Goal: Transaction & Acquisition: Purchase product/service

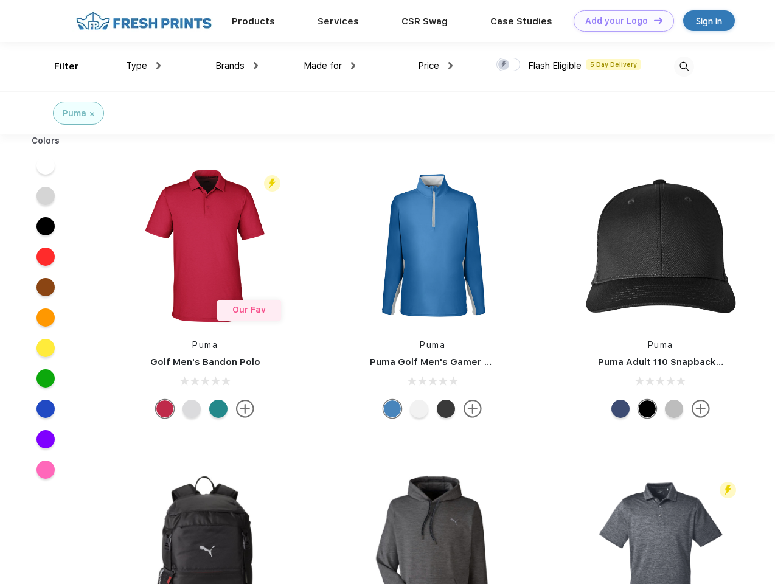
scroll to position [1, 0]
click at [619, 21] on link "Add your Logo Design Tool" at bounding box center [624, 20] width 100 height 21
click at [0, 0] on div "Design Tool" at bounding box center [0, 0] width 0 height 0
click at [653, 20] on link "Add your Logo Design Tool" at bounding box center [624, 20] width 100 height 21
click at [58, 66] on div "Filter" at bounding box center [66, 67] width 25 height 14
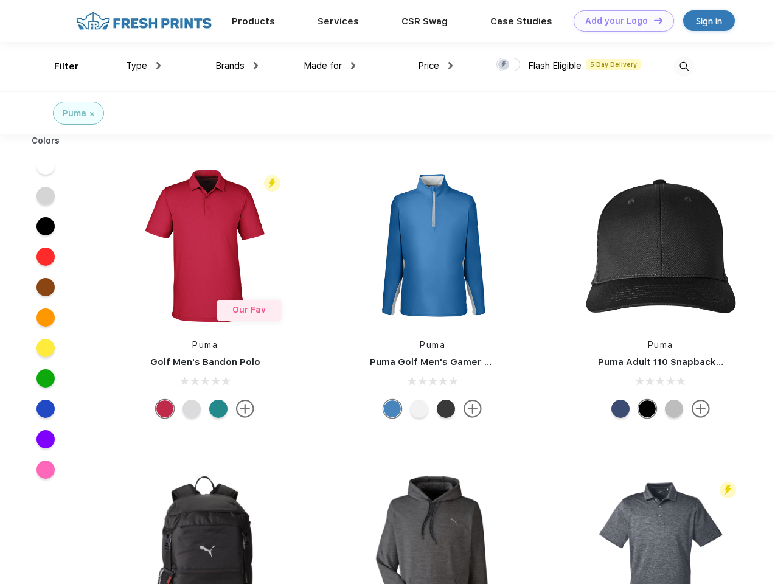
click at [144, 66] on span "Type" at bounding box center [136, 65] width 21 height 11
click at [237, 66] on span "Brands" at bounding box center [229, 65] width 29 height 11
click at [330, 66] on span "Made for" at bounding box center [323, 65] width 38 height 11
click at [436, 66] on span "Price" at bounding box center [428, 65] width 21 height 11
click at [509, 65] on div at bounding box center [509, 64] width 24 height 13
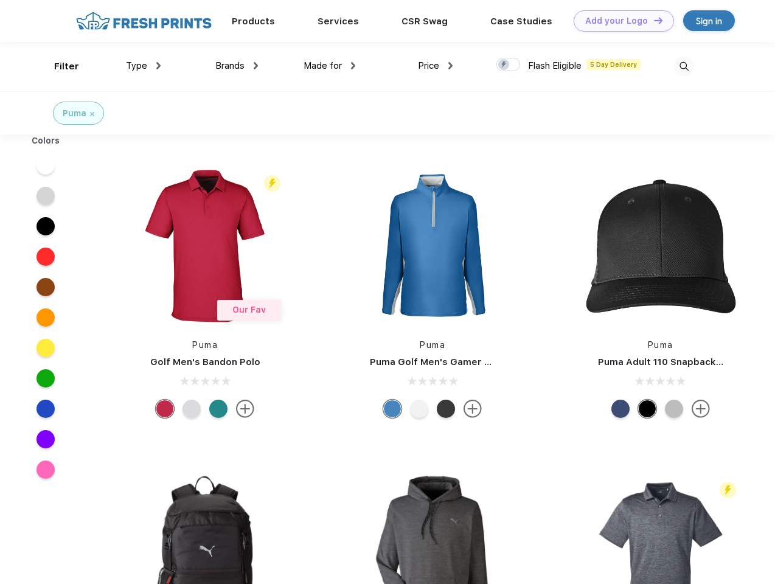
click at [504, 65] on input "checkbox" at bounding box center [501, 61] width 8 height 8
click at [684, 66] on img at bounding box center [684, 67] width 20 height 20
